Goal: Find specific page/section: Find specific page/section

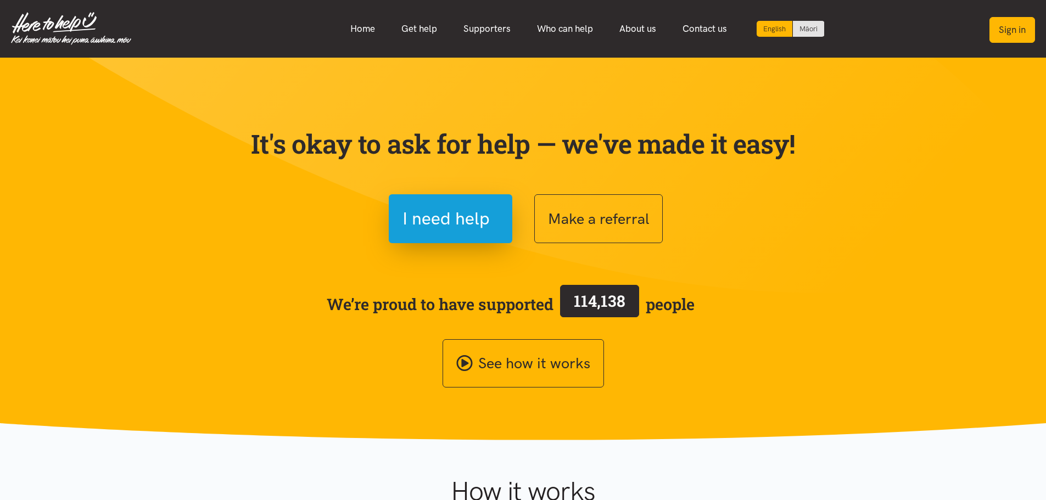
click at [1006, 30] on button "Sign in" at bounding box center [1013, 30] width 46 height 26
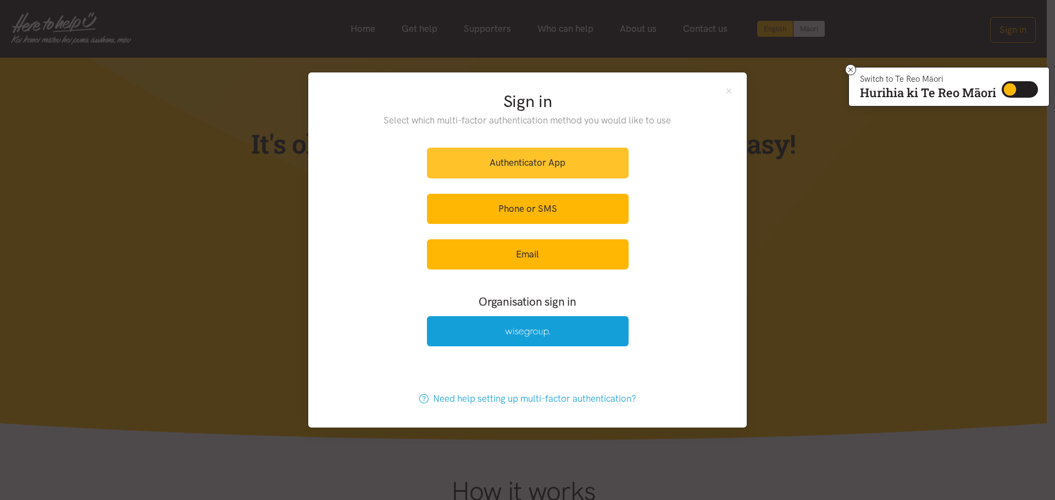
click at [489, 168] on link "Authenticator App" at bounding box center [528, 163] width 202 height 30
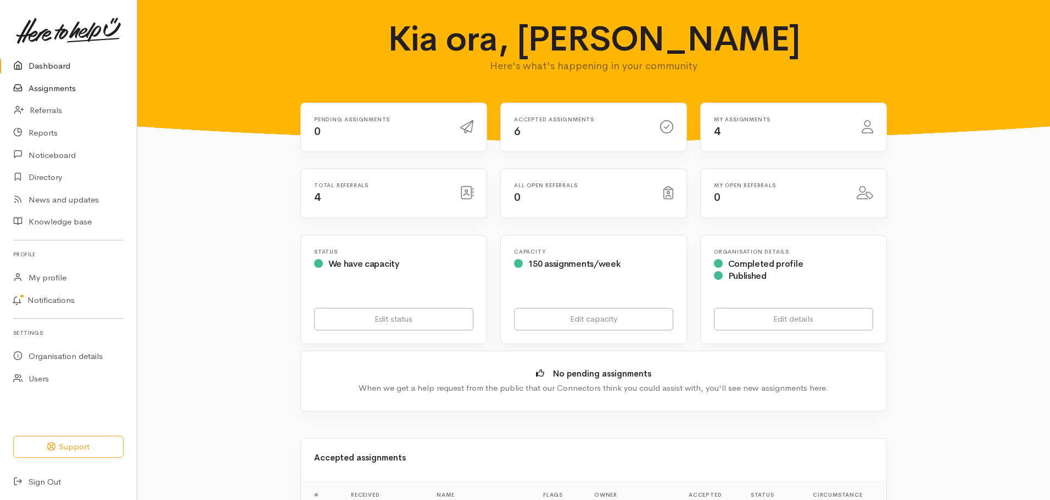
click at [63, 85] on link "Assignments" at bounding box center [68, 88] width 137 height 23
